Goal: Task Accomplishment & Management: Use online tool/utility

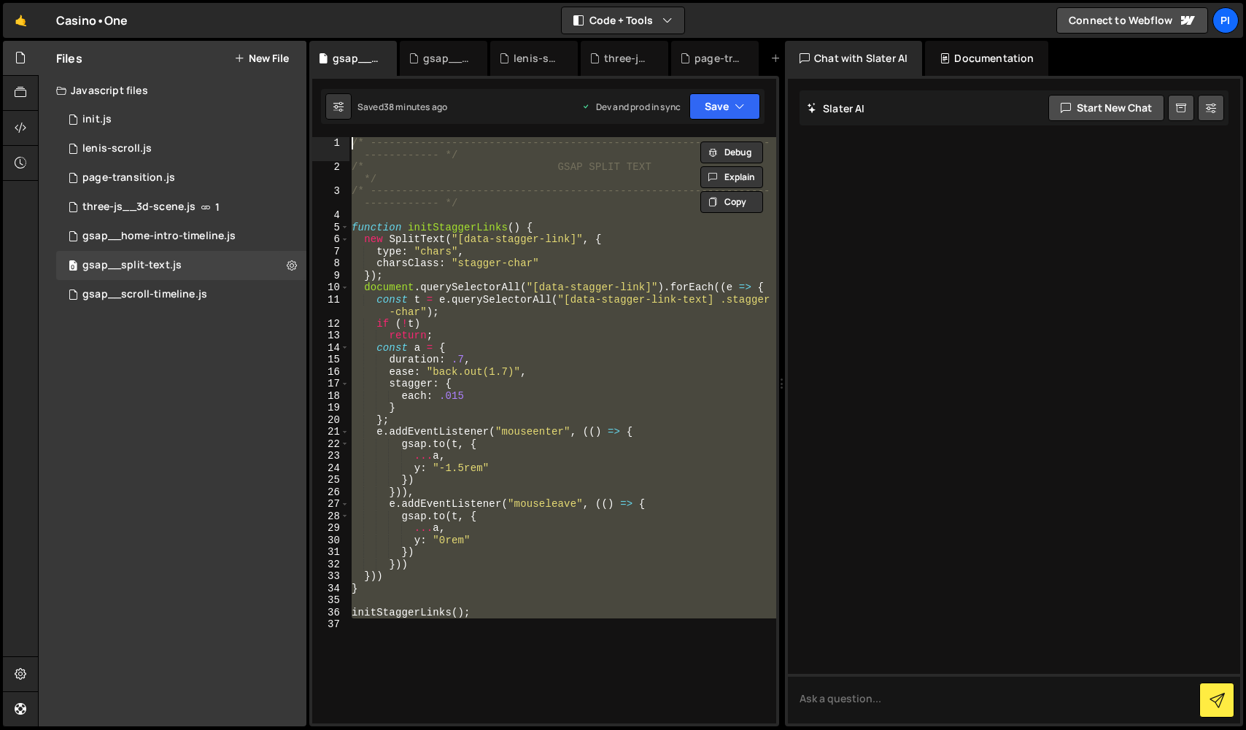
click at [263, 55] on button "New File" at bounding box center [261, 59] width 55 height 12
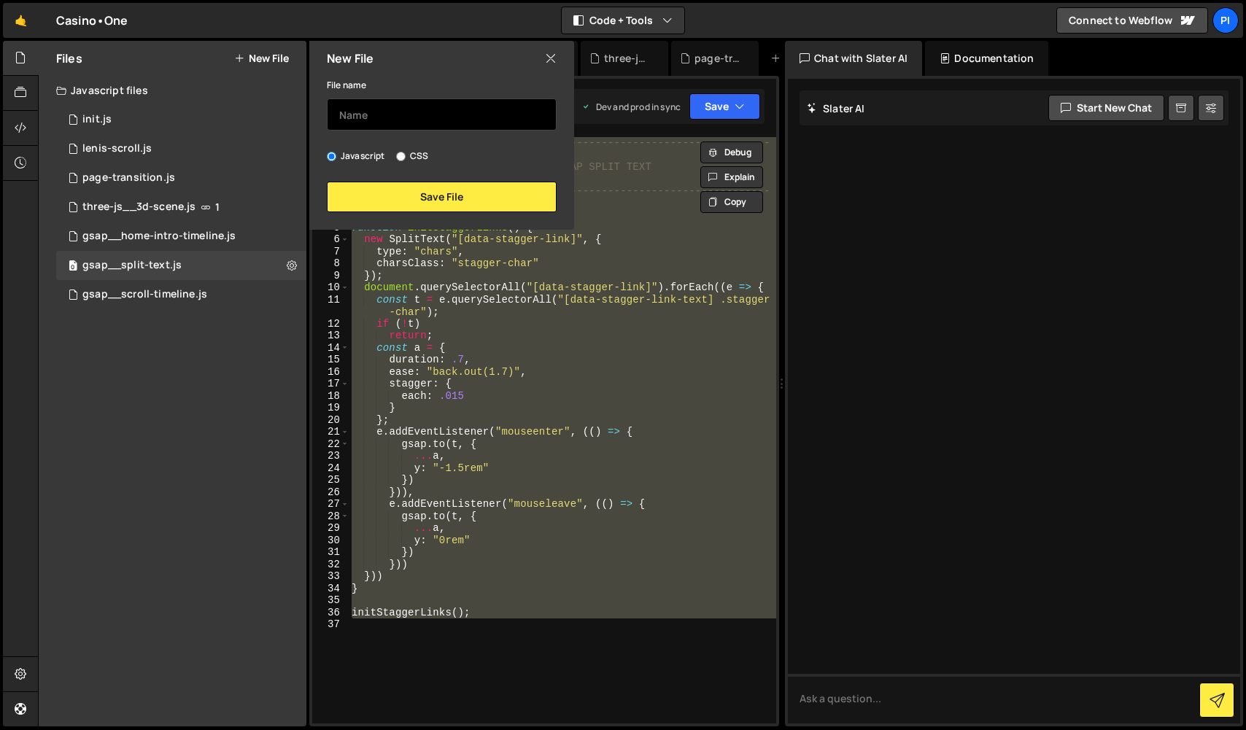
click at [449, 117] on input "text" at bounding box center [442, 115] width 230 height 32
type input "footer__data-date"
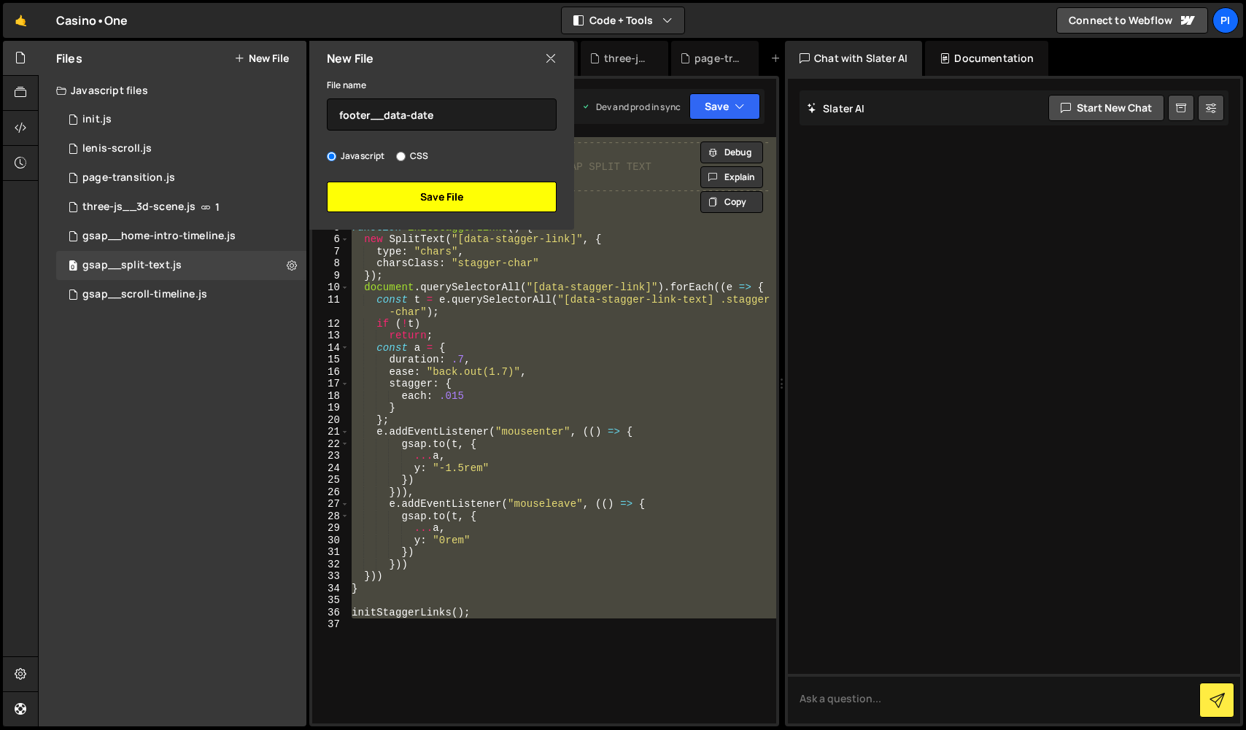
click at [479, 196] on button "Save File" at bounding box center [442, 197] width 230 height 31
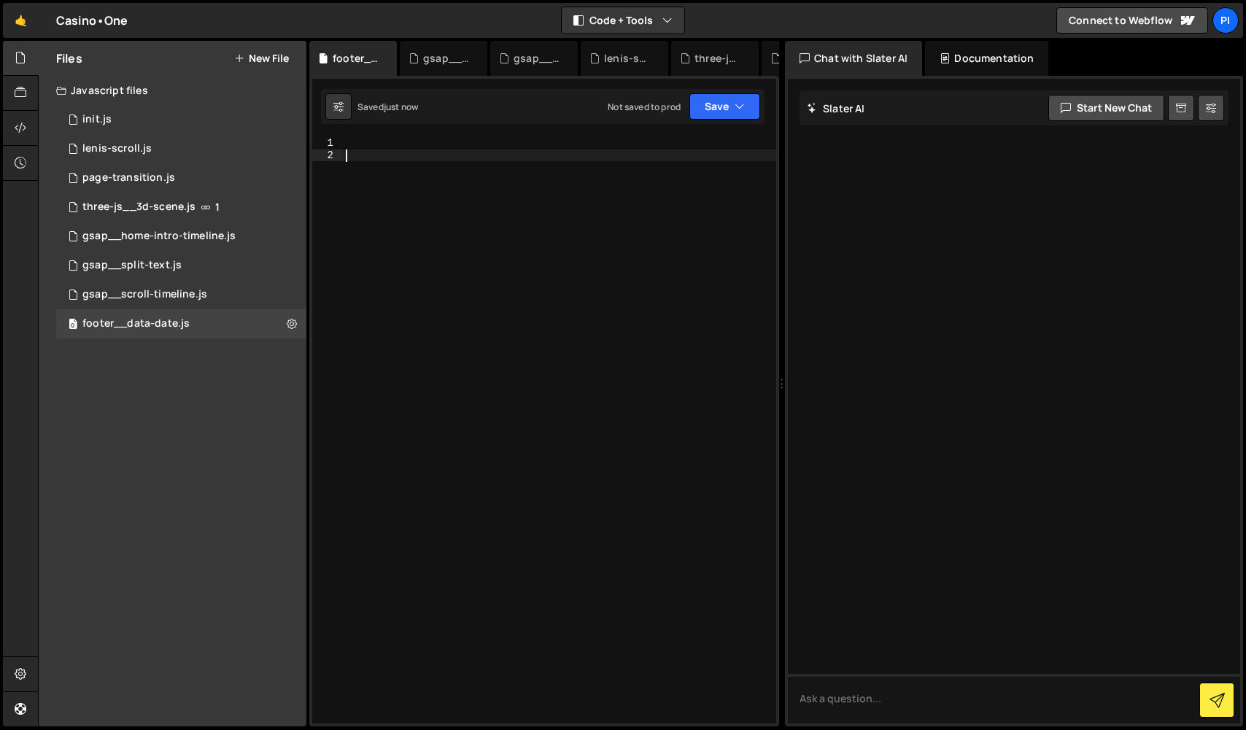
click at [411, 371] on div at bounding box center [559, 442] width 433 height 611
paste textarea "yearElements.forEach(el => el.textContent = currentYear);"
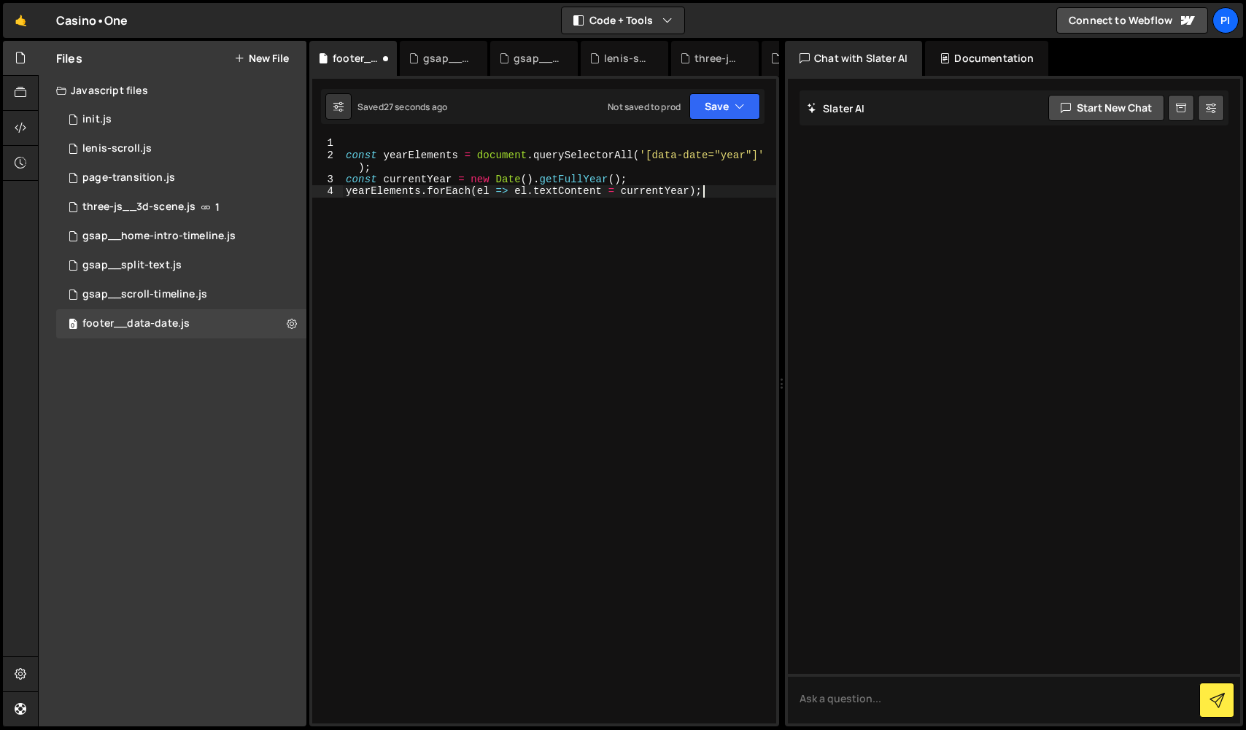
paste textarea "updateYear("
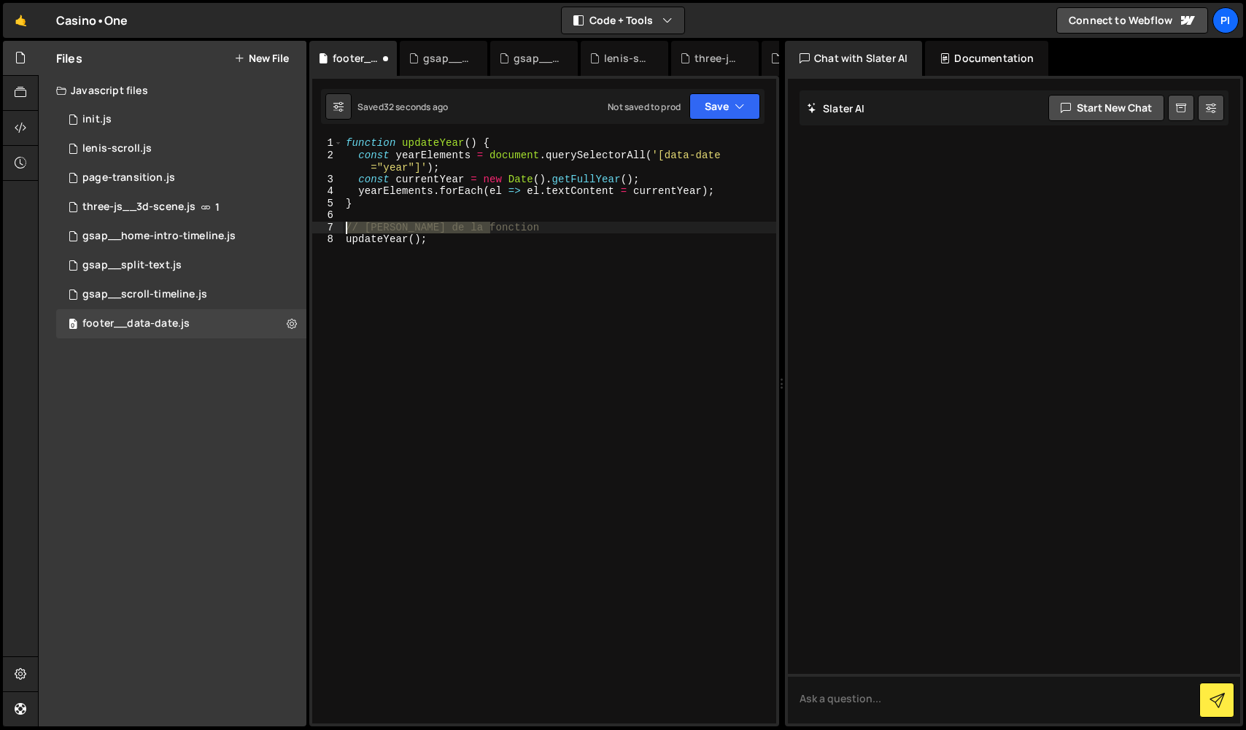
drag, startPoint x: 484, startPoint y: 233, endPoint x: 328, endPoint y: 228, distance: 157.0
click at [328, 228] on div "updateYear(); 1 2 3 4 5 6 7 8 function updateYear ( ) { const yearElements = do…" at bounding box center [544, 430] width 464 height 587
type textarea "// [PERSON_NAME] de la fonction"
click at [706, 106] on button "Save" at bounding box center [725, 106] width 71 height 26
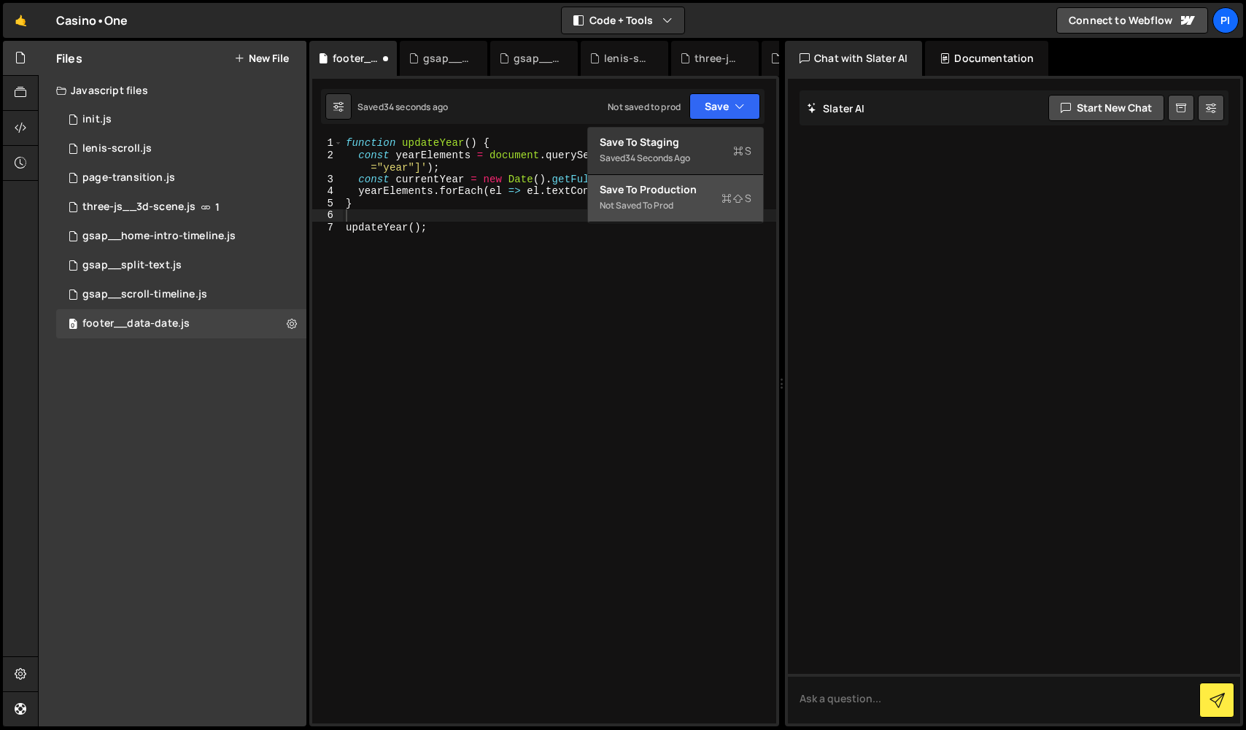
click at [709, 210] on button "Save to Production S Not saved to prod" at bounding box center [675, 198] width 175 height 47
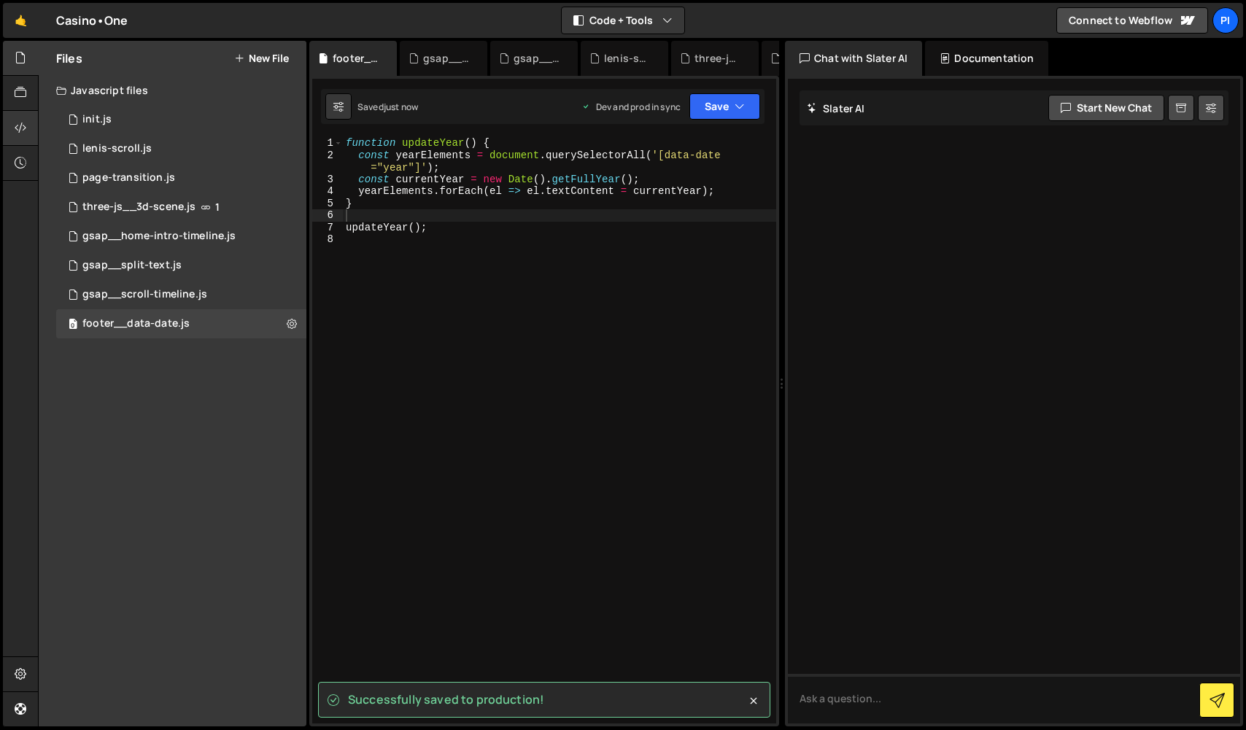
click at [28, 125] on div at bounding box center [21, 128] width 36 height 35
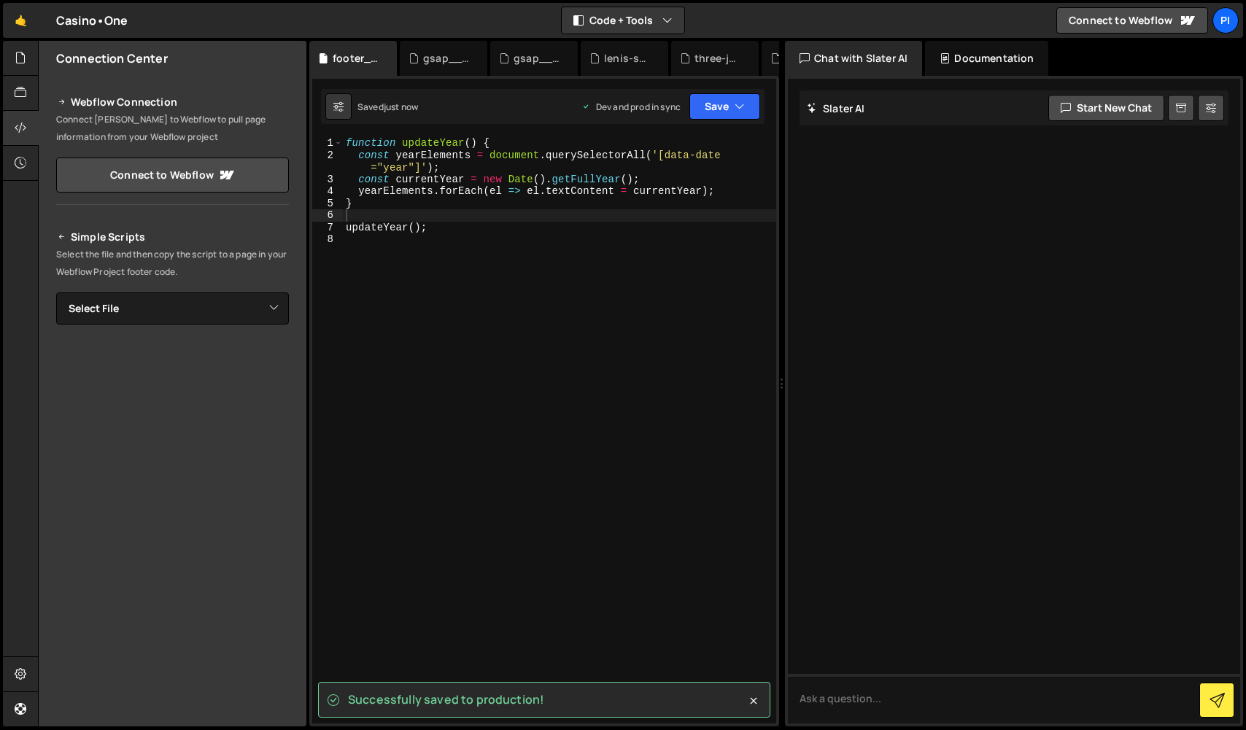
click at [185, 331] on div "Simple Scripts Select the file and then copy the script to a page in your Webfl…" at bounding box center [172, 426] width 233 height 397
click at [188, 315] on select "Select File init.[PERSON_NAME]-scroll.js page-transition.js three-js__3d-scene.…" at bounding box center [172, 309] width 233 height 32
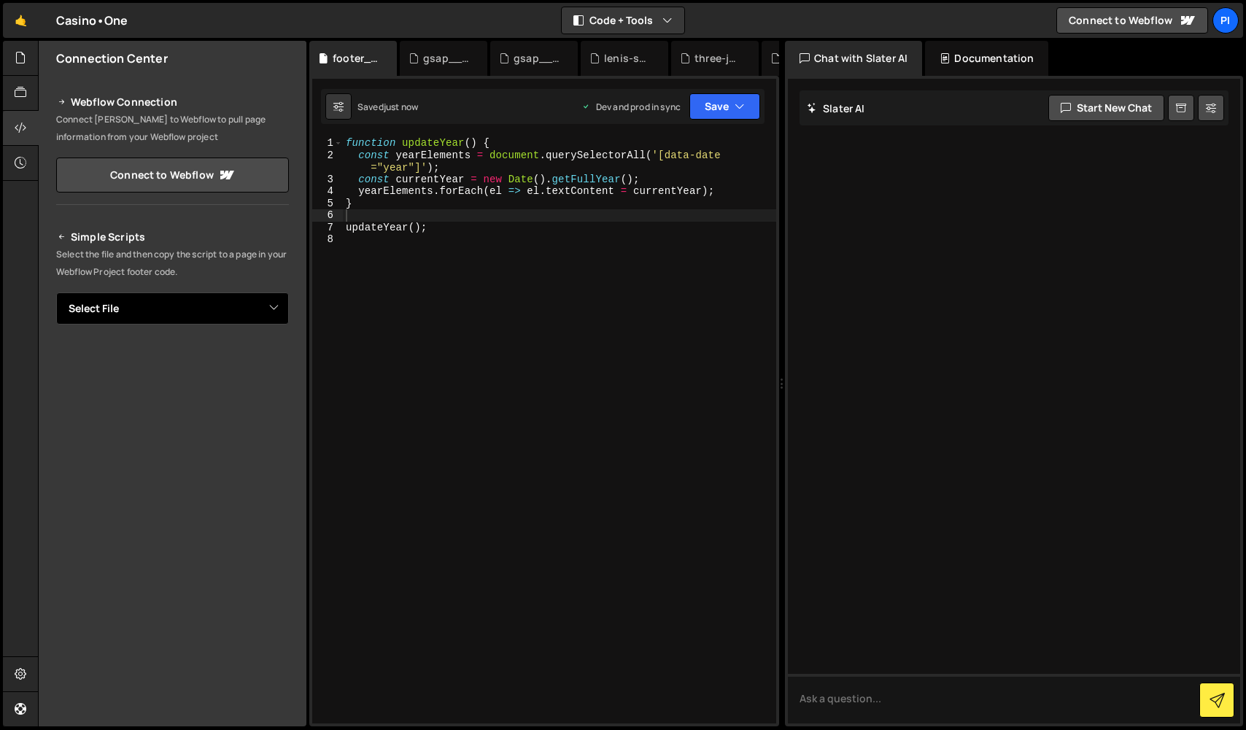
select select "48497"
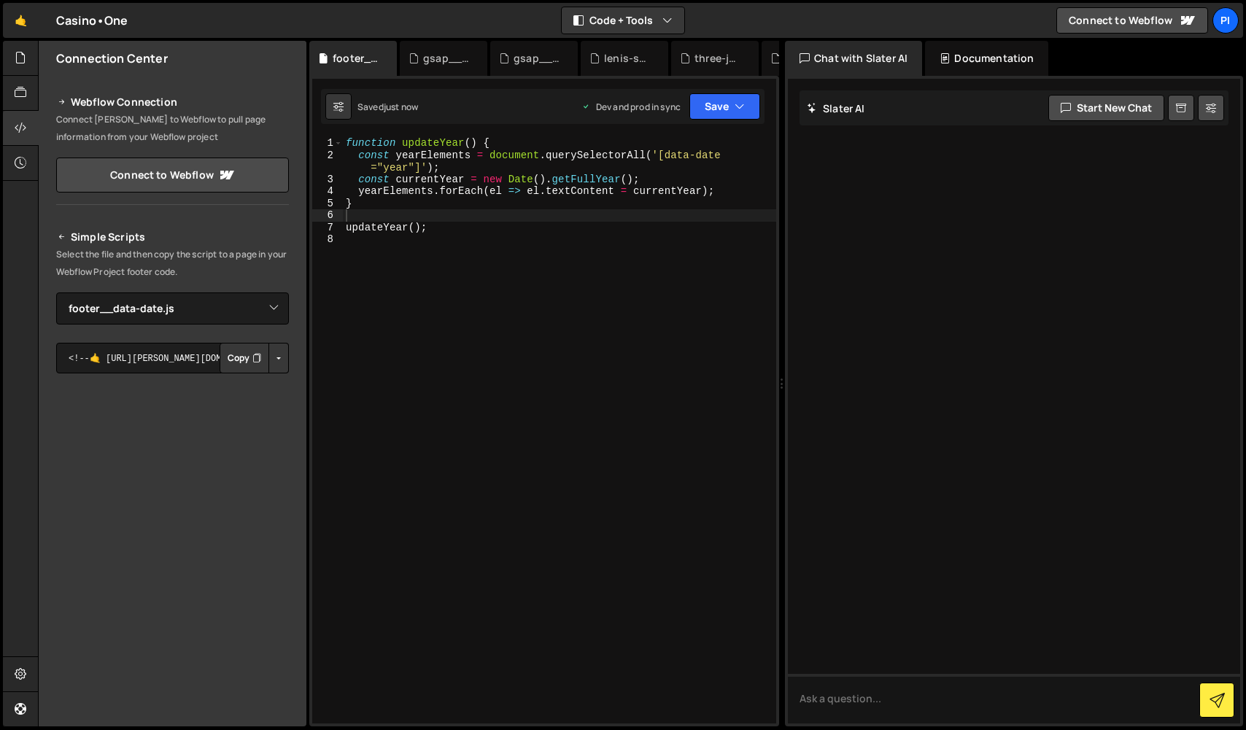
click at [278, 361] on button "Button group with nested dropdown" at bounding box center [279, 358] width 20 height 31
click at [270, 403] on link "Copy Production js" at bounding box center [227, 406] width 121 height 20
click at [31, 66] on div at bounding box center [21, 58] width 36 height 35
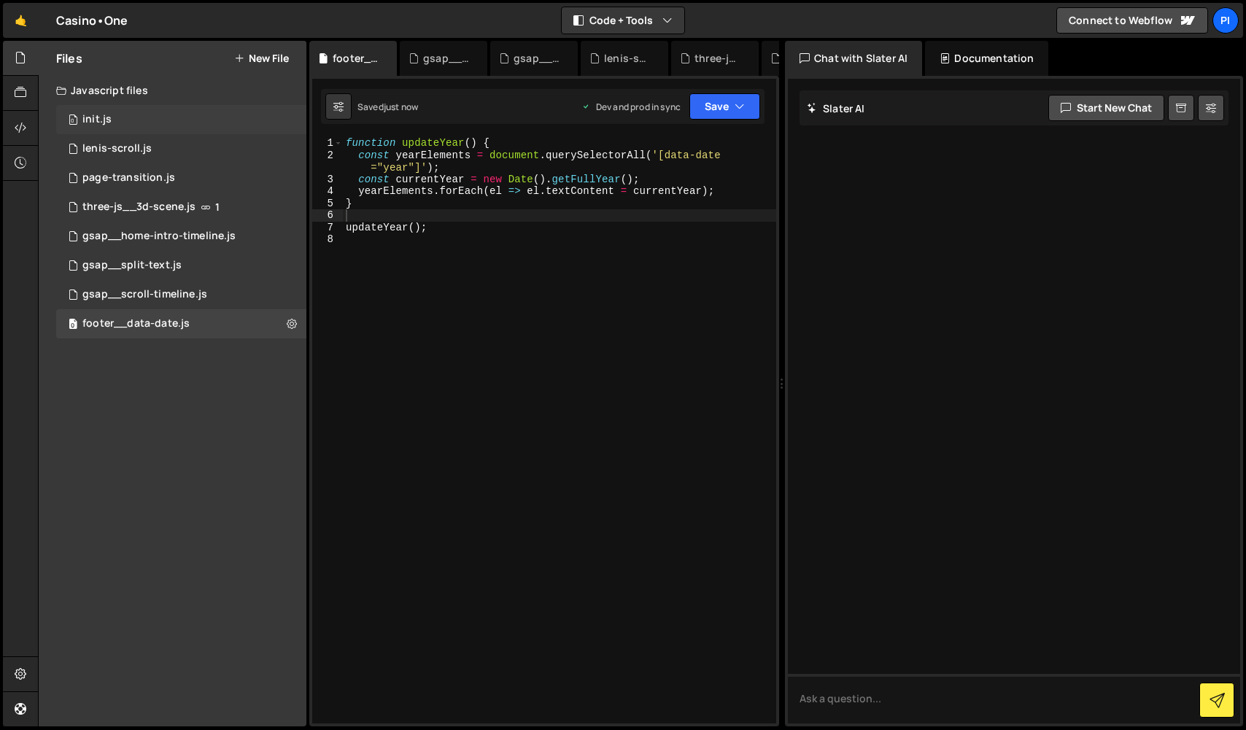
click at [100, 128] on div "0 init.js 0" at bounding box center [181, 119] width 250 height 29
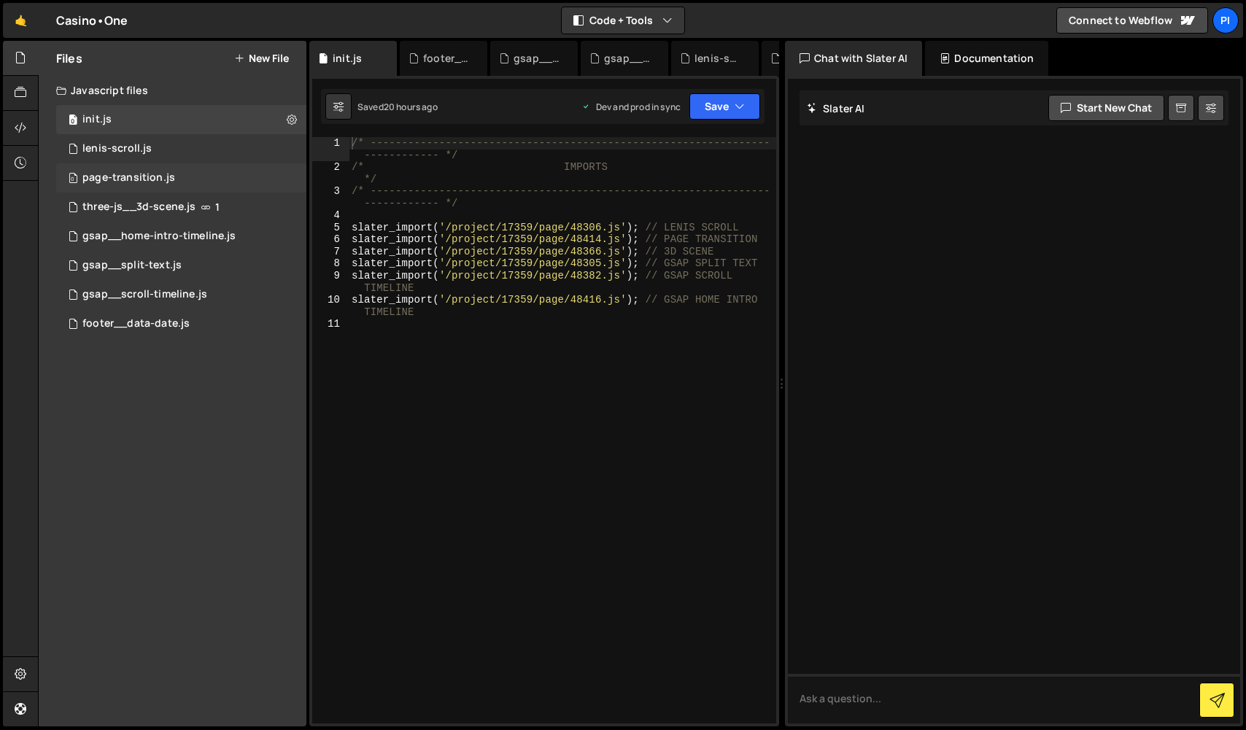
click at [550, 375] on div "/* ---------------------------------------------------------------- -----------…" at bounding box center [563, 448] width 428 height 623
paste textarea "<script src="[URL][DOMAIN_NAME][PERSON_NAME][PERSON_NAME]"></script>"
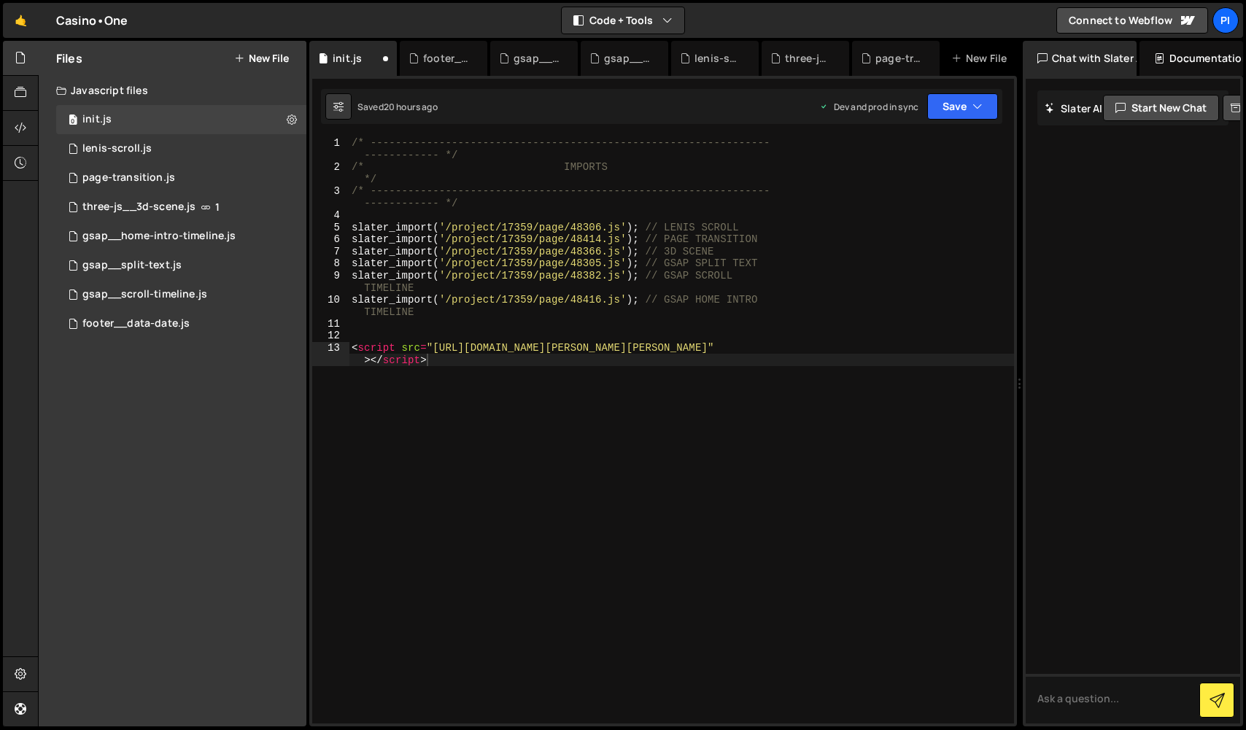
drag, startPoint x: 783, startPoint y: 90, endPoint x: 1038, endPoint y: 156, distance: 263.2
click at [1038, 156] on div "Files New File Javascript files 0 init.js 0 0 [PERSON_NAME]-scroll.js 0 0 page-…" at bounding box center [642, 384] width 1208 height 687
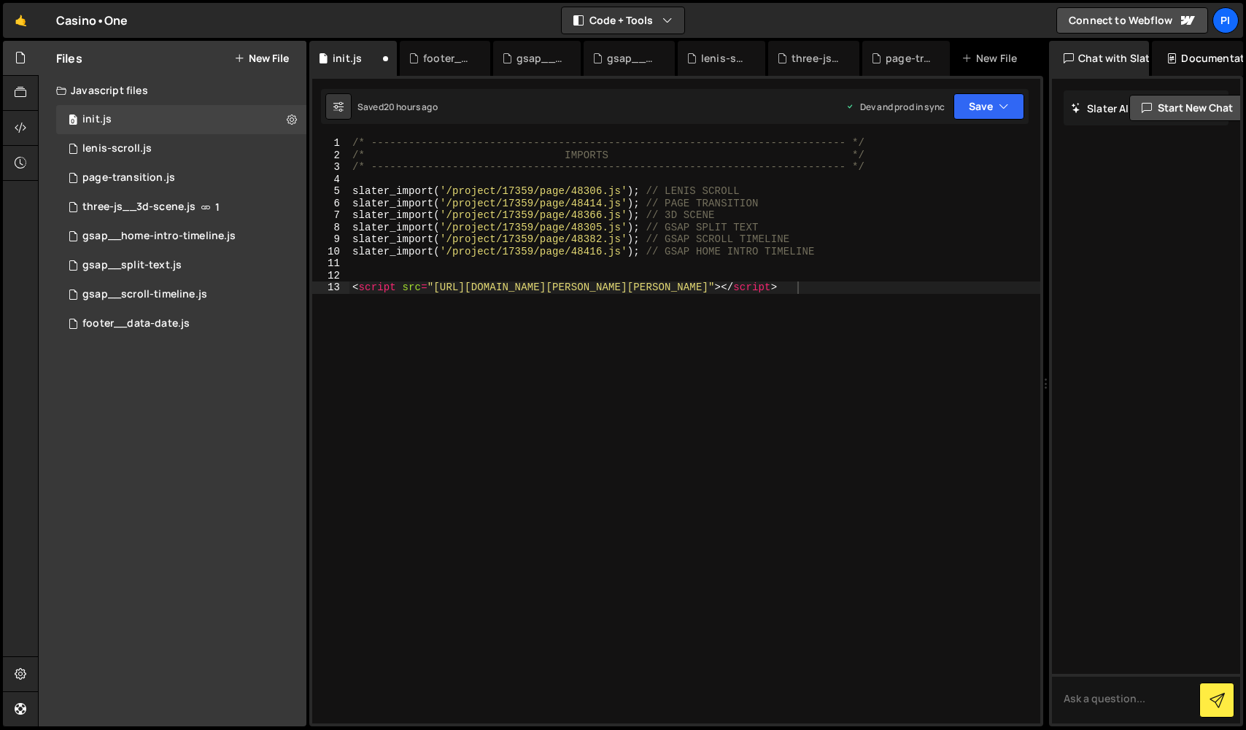
type textarea "slater_import('/project/17359/page/48416.js'); // GSAP HOME INTRO TIMELINE"
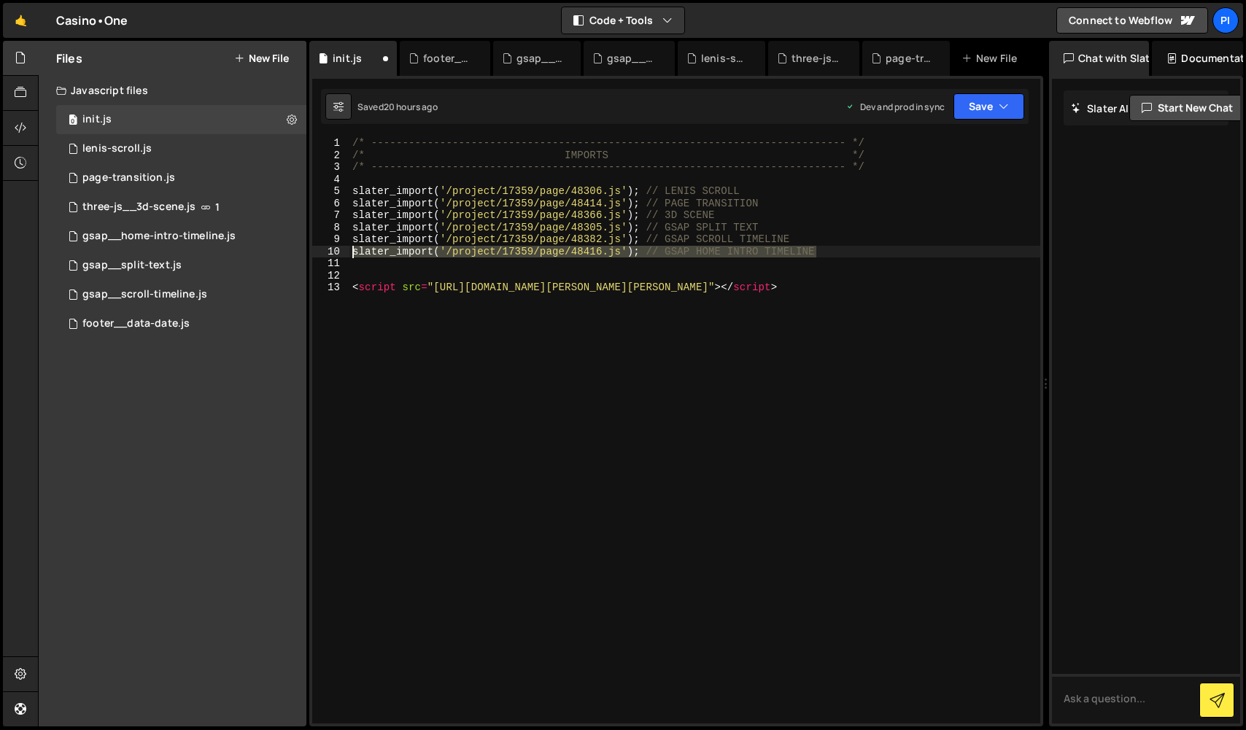
drag, startPoint x: 828, startPoint y: 252, endPoint x: 343, endPoint y: 252, distance: 485.2
click at [343, 252] on div "slater_import('/project/17359/page/48416.js'); // GSAP HOME INTRO TIMELINE 1 2 …" at bounding box center [676, 430] width 728 height 587
click at [376, 266] on div "/* ----------------------------------------------------------------------------…" at bounding box center [694, 442] width 691 height 611
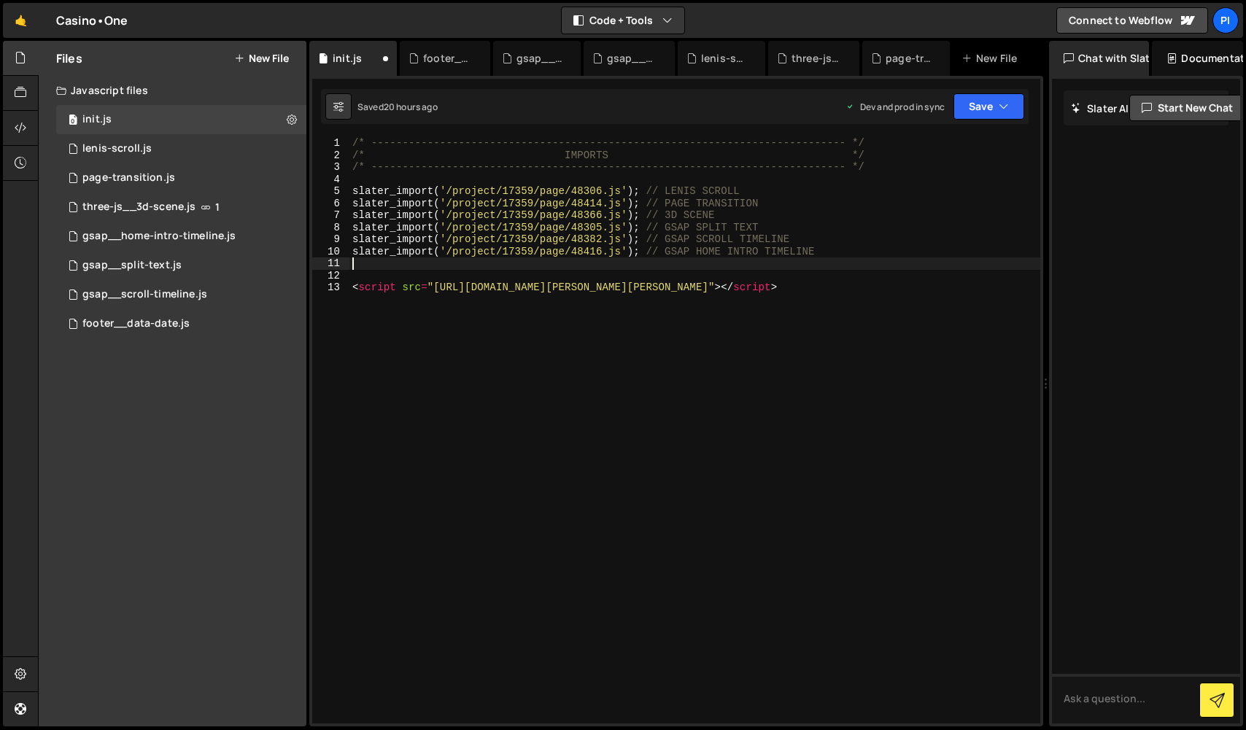
paste textarea "slater_import('/project/17359/page/48416.js'); // GSAP HOME INTRO TIMELINE"
drag, startPoint x: 823, startPoint y: 266, endPoint x: 664, endPoint y: 260, distance: 159.2
click at [664, 260] on div "/* ----------------------------------------------------------------------------…" at bounding box center [694, 442] width 691 height 611
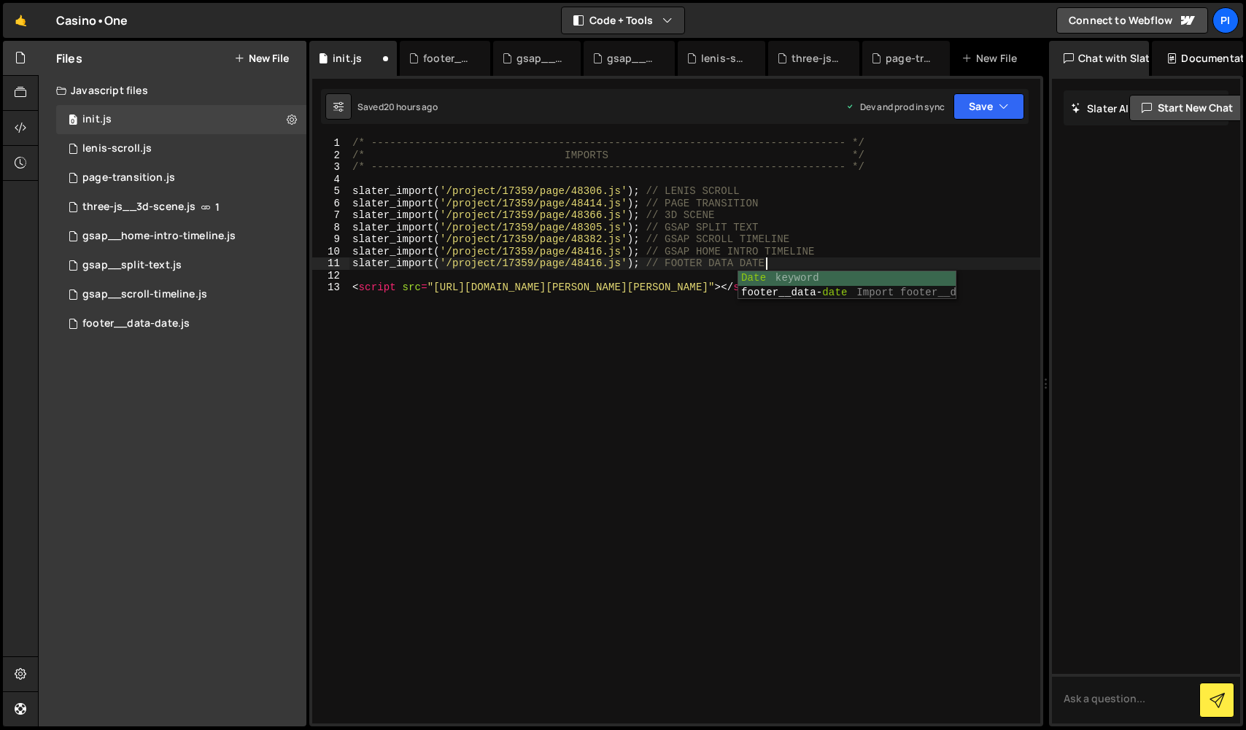
scroll to position [0, 28]
click at [662, 327] on div "/* ----------------------------------------------------------------------------…" at bounding box center [694, 442] width 691 height 611
drag, startPoint x: 708, startPoint y: 286, endPoint x: 678, endPoint y: 287, distance: 30.7
click at [678, 287] on div "/* ----------------------------------------------------------------------------…" at bounding box center [694, 442] width 691 height 611
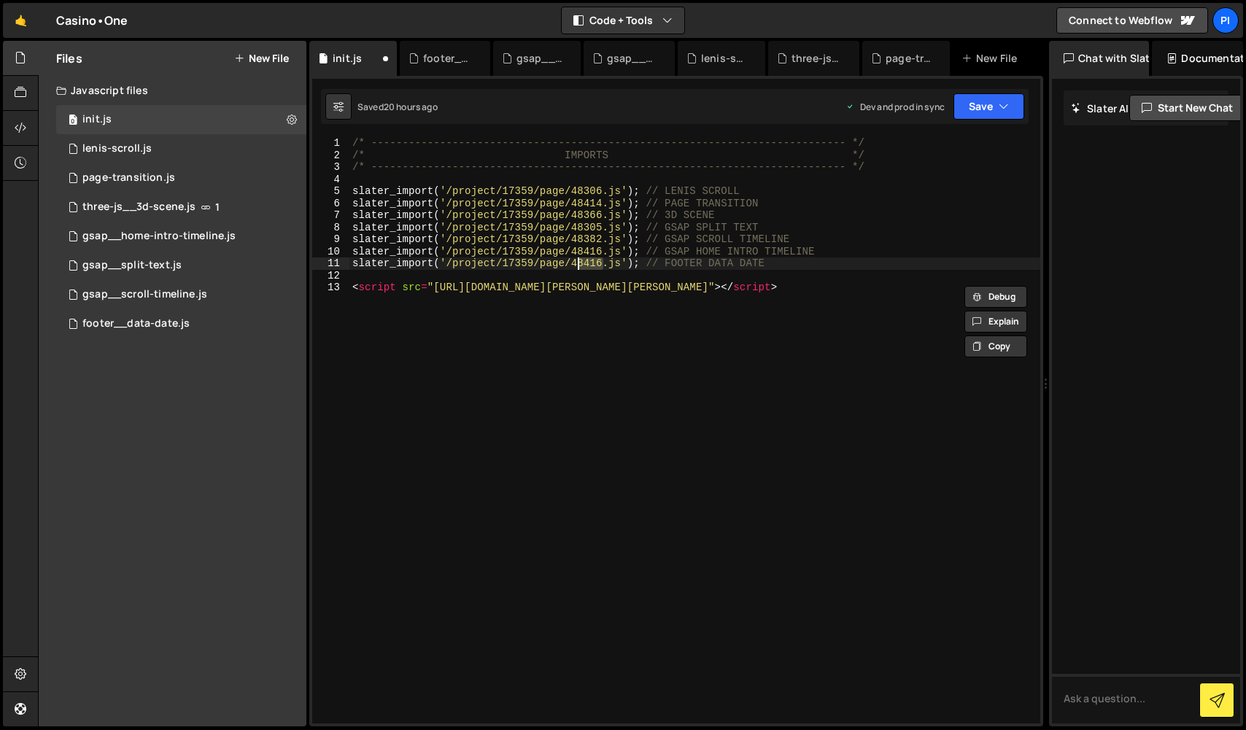
drag, startPoint x: 602, startPoint y: 263, endPoint x: 573, endPoint y: 264, distance: 28.5
click at [573, 264] on div "/* ----------------------------------------------------------------------------…" at bounding box center [694, 442] width 691 height 611
paste textarea "97"
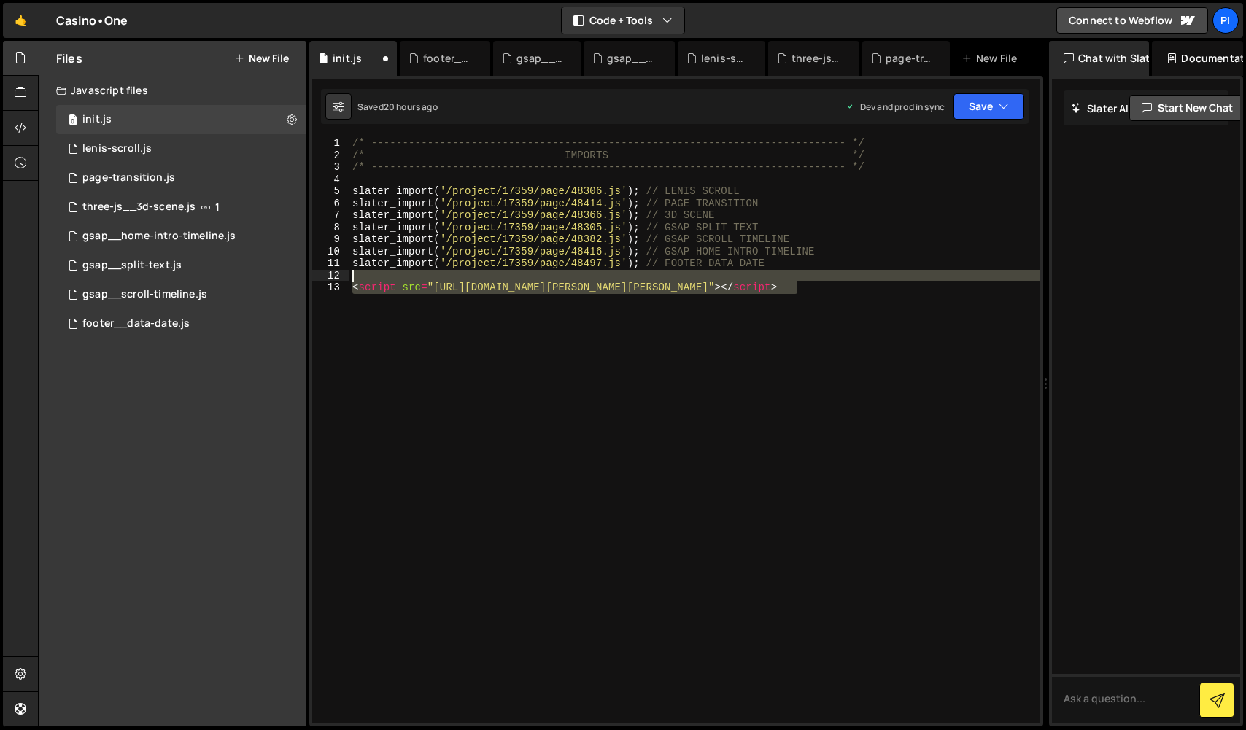
drag, startPoint x: 614, startPoint y: 306, endPoint x: 366, endPoint y: 277, distance: 249.9
click at [366, 277] on div "/* ----------------------------------------------------------------------------…" at bounding box center [694, 442] width 691 height 611
type textarea "<script src="[URL][DOMAIN_NAME][PERSON_NAME][PERSON_NAME]"></script>"
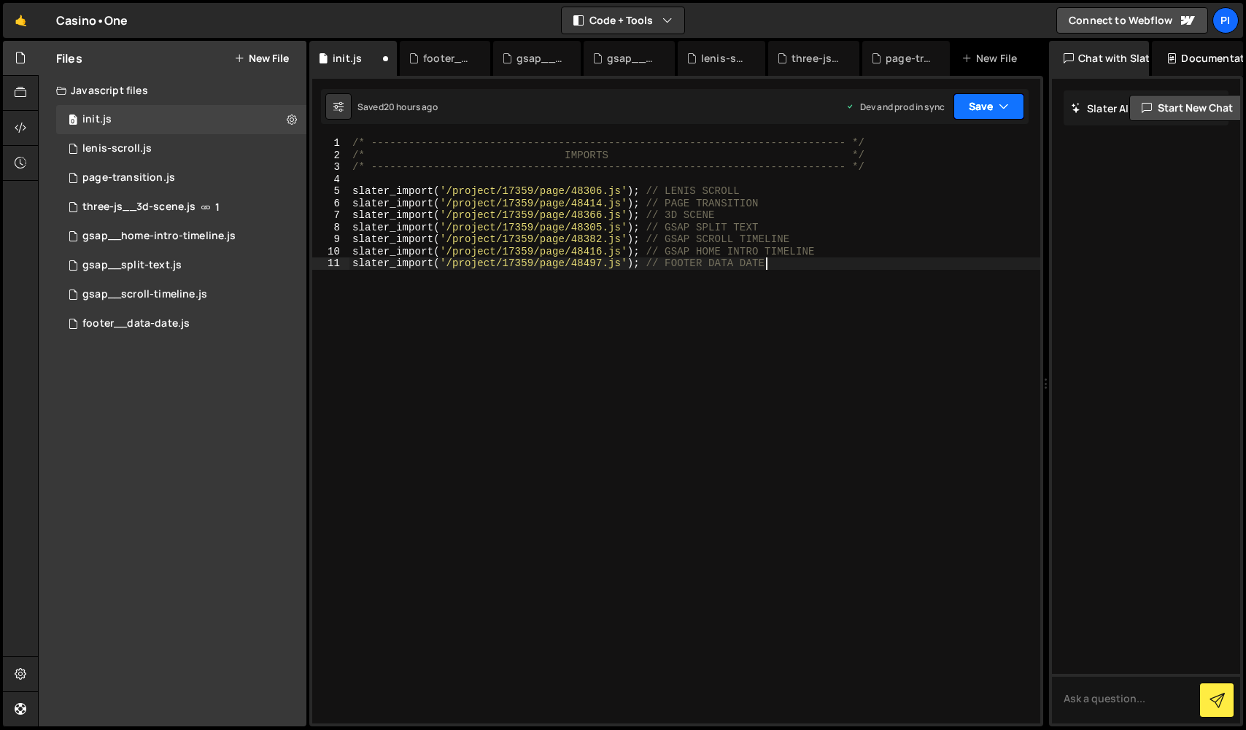
type textarea "slater_import('/project/17359/page/48497.js'); // FOOTER DATA DATE"
click at [994, 119] on button "Save" at bounding box center [989, 106] width 71 height 26
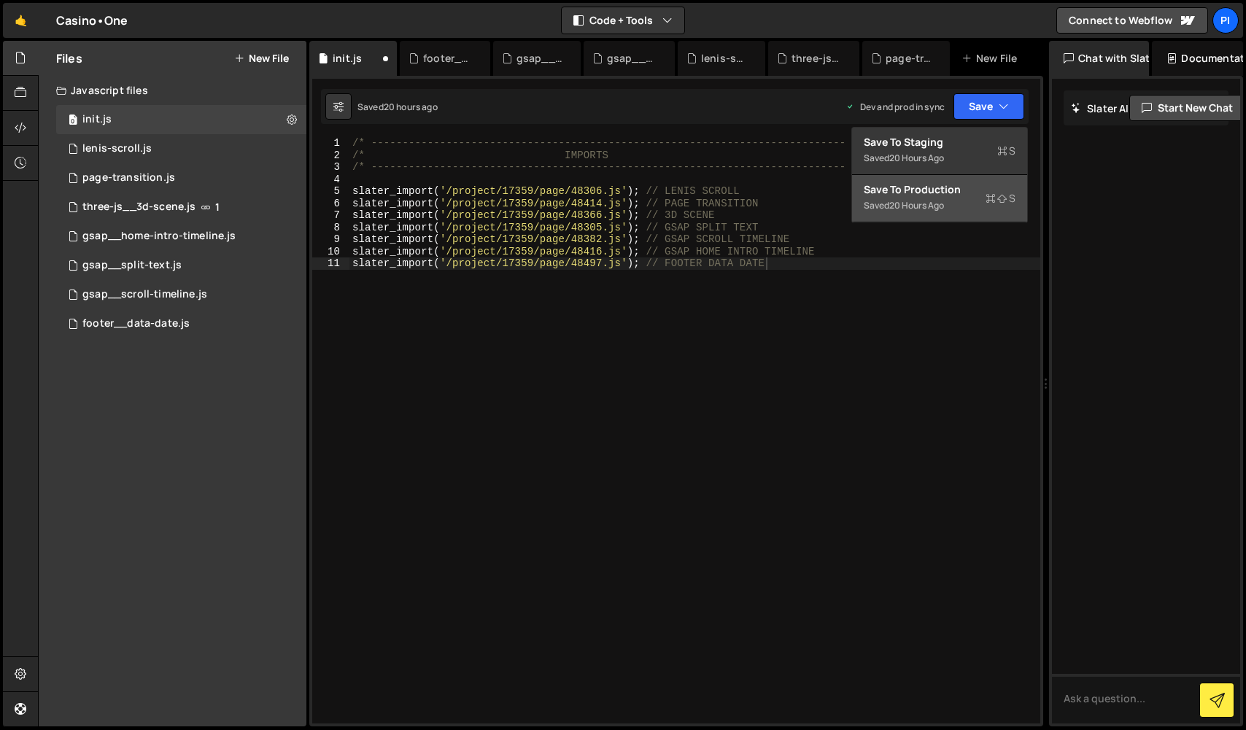
click at [970, 191] on div "Save to Production S" at bounding box center [940, 189] width 152 height 15
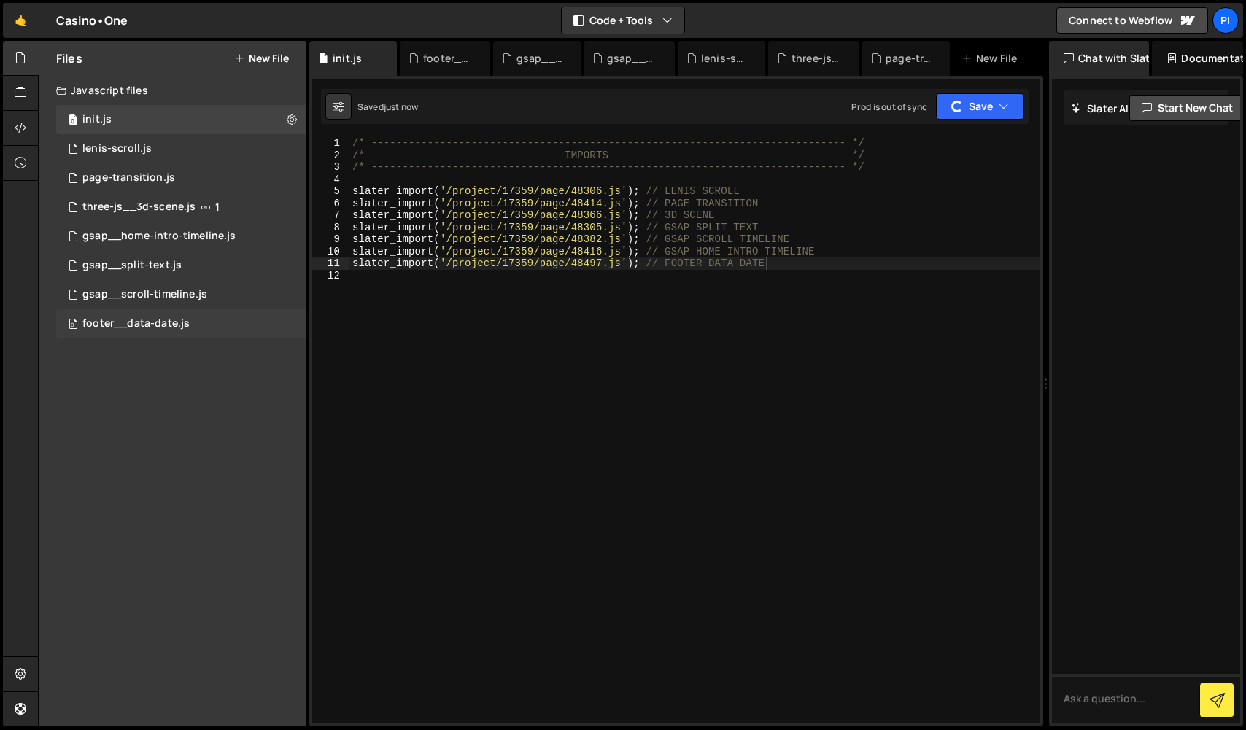
click at [173, 328] on div "footer__data-date.js" at bounding box center [135, 323] width 107 height 13
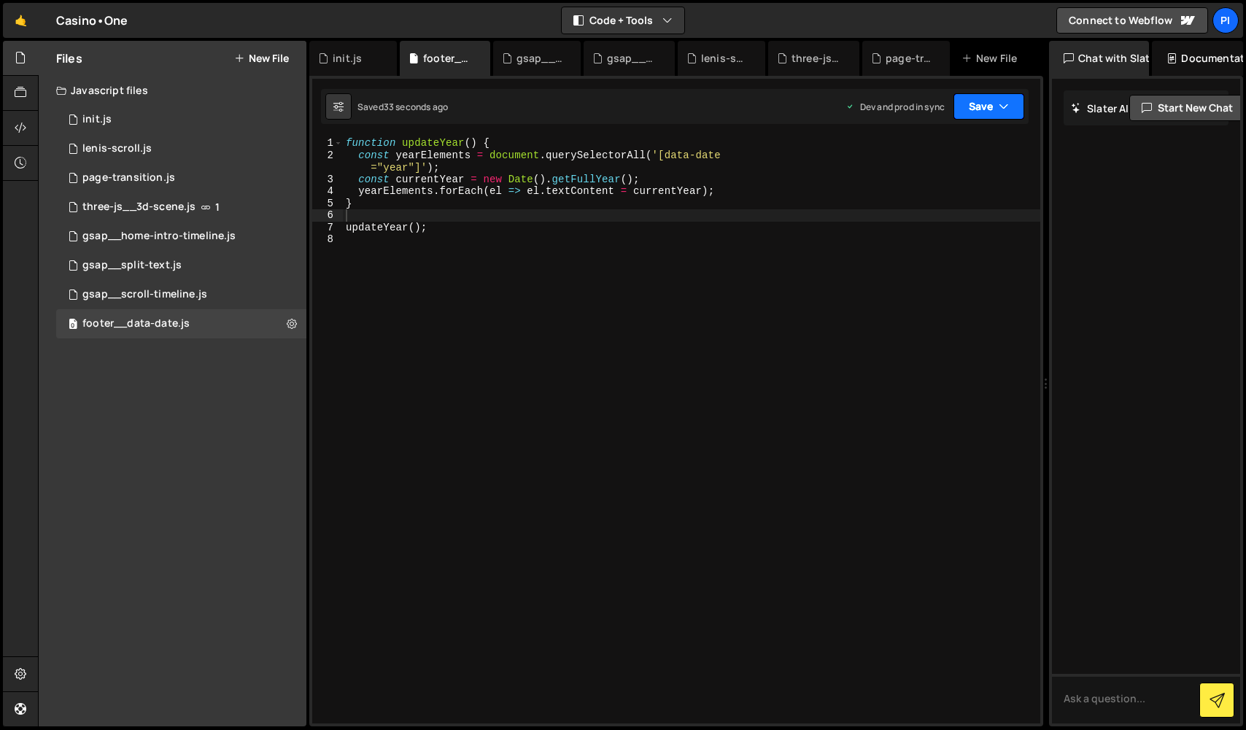
click at [1000, 109] on icon "button" at bounding box center [1004, 106] width 10 height 15
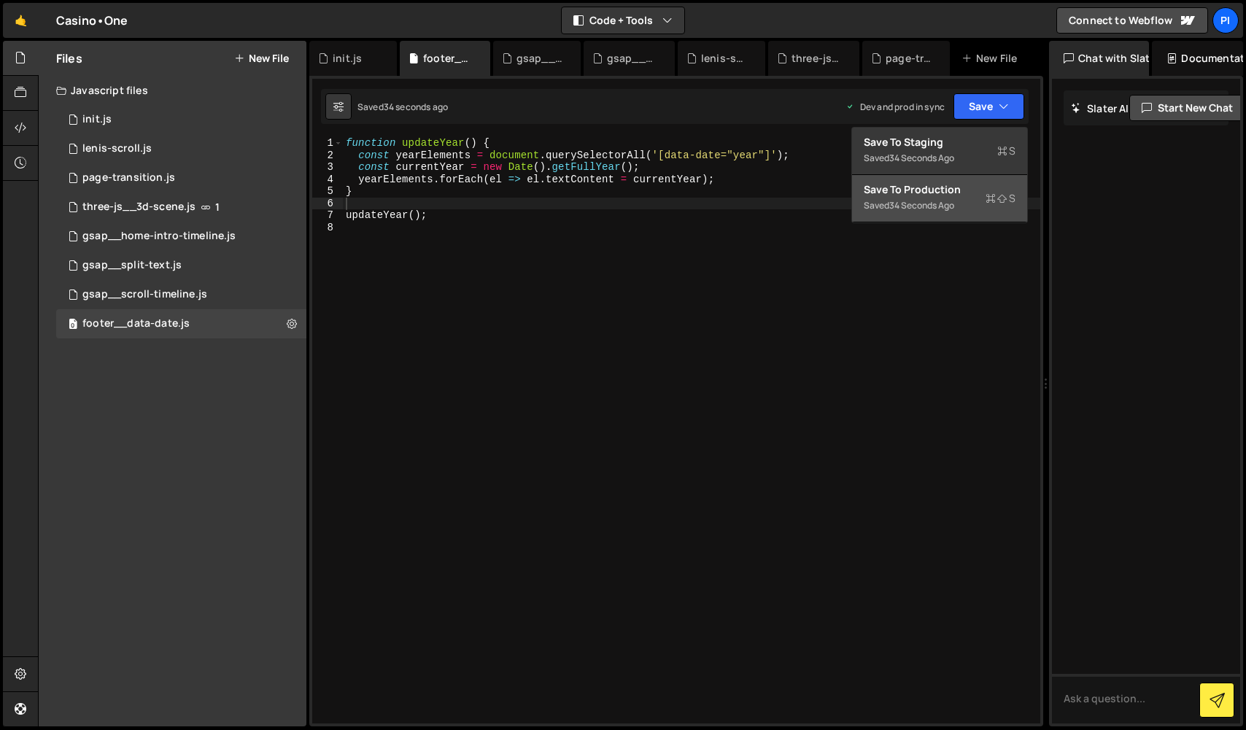
click at [954, 201] on div "34 seconds ago" at bounding box center [921, 205] width 65 height 12
